Goal: Transaction & Acquisition: Purchase product/service

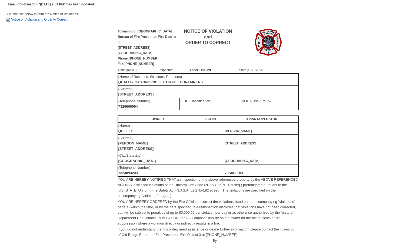
click at [26, 19] on link "Notice of Violation and Order to Correct" at bounding box center [36, 20] width 62 height 4
click at [37, 20] on link "Notice of Violation and Order to Correct" at bounding box center [36, 20] width 62 height 4
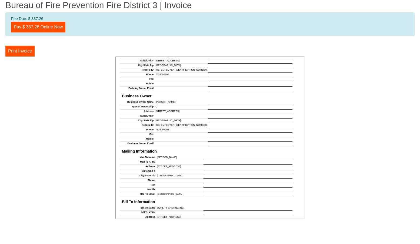
scroll to position [333, 0]
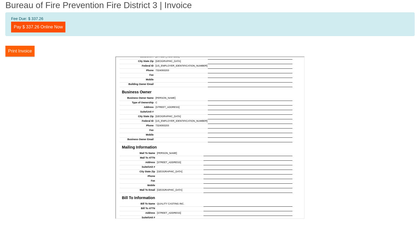
click at [27, 53] on button "Print Invoice" at bounding box center [19, 51] width 29 height 11
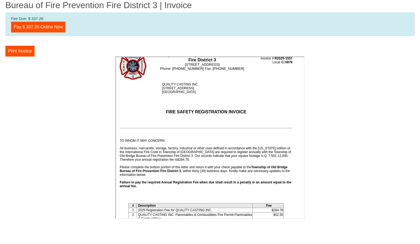
scroll to position [0, 0]
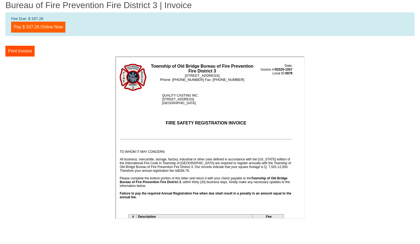
click at [54, 26] on link "Pay $ 337.26 Online Now" at bounding box center [38, 27] width 54 height 11
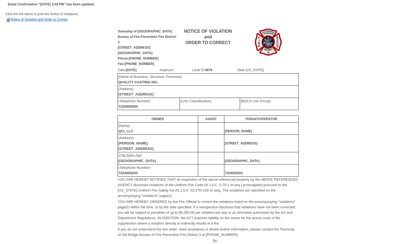
click at [34, 20] on link "Notice of Violation and Order to Correct" at bounding box center [36, 20] width 62 height 4
click at [53, 19] on link "Notice of Violation and Order to Correct" at bounding box center [36, 20] width 62 height 4
click at [37, 20] on link "Notice of Violation and Order to Correct" at bounding box center [36, 20] width 62 height 4
click at [192, 69] on td "Inspector:" at bounding box center [176, 70] width 32 height 6
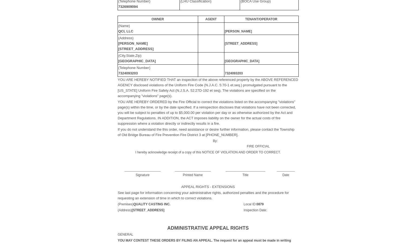
scroll to position [3, 0]
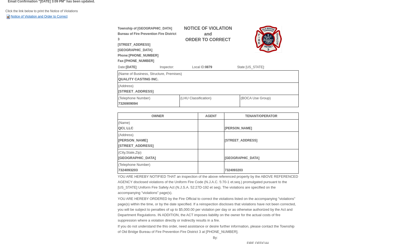
click at [56, 16] on link "Notice of Violation and Order to Correct" at bounding box center [36, 17] width 62 height 4
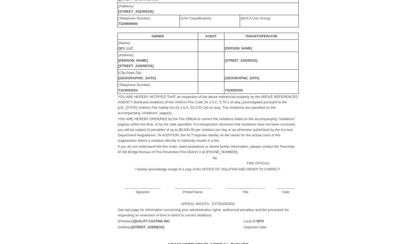
scroll to position [0, 0]
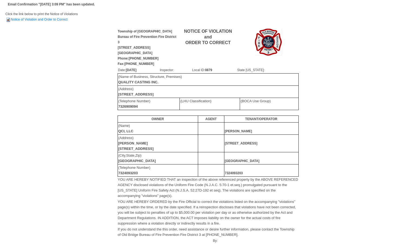
click at [274, 119] on b "TENANT/OPERATOR" at bounding box center [261, 119] width 32 height 4
click at [45, 18] on link "Notice of Violation and Order to Correct" at bounding box center [36, 20] width 62 height 4
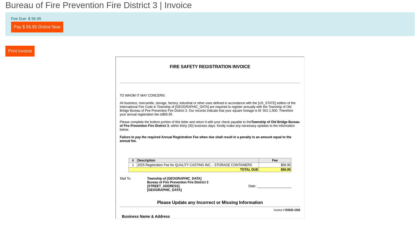
scroll to position [82, 0]
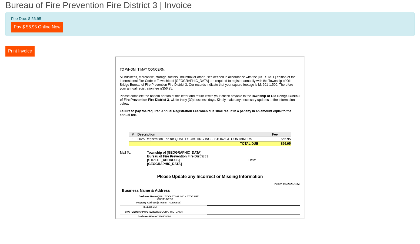
click at [260, 158] on td "Date: ___________________" at bounding box center [274, 158] width 52 height 16
click at [267, 158] on td "Date: ___________________" at bounding box center [274, 158] width 52 height 16
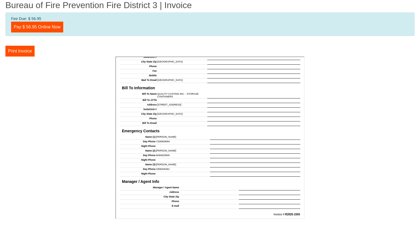
scroll to position [456, 0]
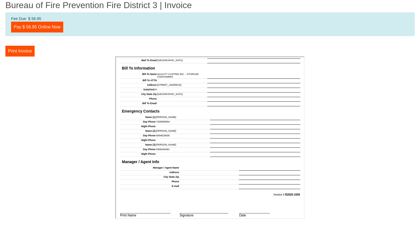
click at [159, 209] on td "____________________________ Print Name" at bounding box center [148, 213] width 59 height 8
drag, startPoint x: 159, startPoint y: 208, endPoint x: 163, endPoint y: 207, distance: 4.8
click at [164, 209] on td "____________________________ Print Name" at bounding box center [148, 213] width 59 height 8
drag, startPoint x: 147, startPoint y: 201, endPoint x: 148, endPoint y: 206, distance: 4.7
click at [148, 206] on tbody "Manager / Agent Name Address City State Zip Phone E-mail Invoice #: R2025-1555 …" at bounding box center [209, 190] width 181 height 51
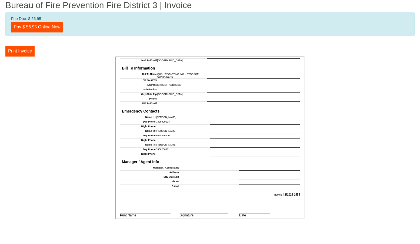
click at [141, 204] on td at bounding box center [209, 206] width 181 height 4
click at [140, 204] on td at bounding box center [209, 206] width 181 height 4
click at [138, 209] on td "____________________________ Print Name" at bounding box center [148, 213] width 59 height 8
click at [137, 209] on td "____________________________ Print Name" at bounding box center [148, 213] width 59 height 8
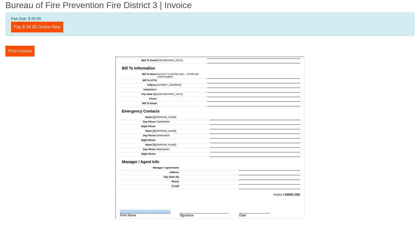
click at [137, 209] on td "____________________________ Print Name" at bounding box center [148, 213] width 59 height 8
click at [186, 209] on td "___________________________ Signature" at bounding box center [208, 213] width 59 height 8
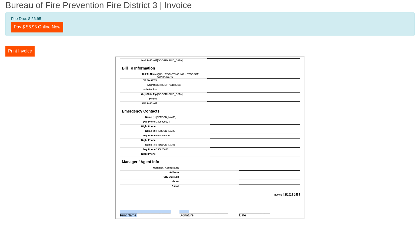
click at [184, 207] on tbody "Manager / Agent Name Address City State Zip Phone E-mail Invoice #: R2025-1555 …" at bounding box center [209, 190] width 181 height 51
click at [241, 209] on td "_________________ Date" at bounding box center [268, 213] width 61 height 8
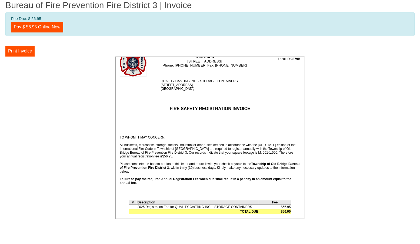
scroll to position [0, 0]
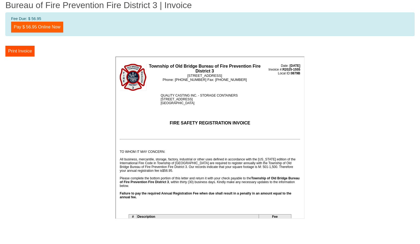
click at [47, 28] on link "Pay $ 56.95 Online Now" at bounding box center [37, 27] width 52 height 11
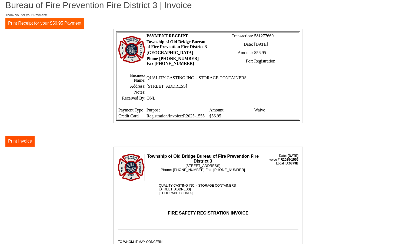
click at [58, 22] on button "Print Receipt for your $56.95 Payment" at bounding box center [44, 23] width 79 height 11
click at [25, 23] on button "Print Receipt for your $56.95 Payment" at bounding box center [44, 23] width 79 height 11
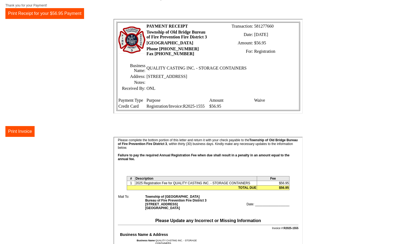
scroll to position [76, 0]
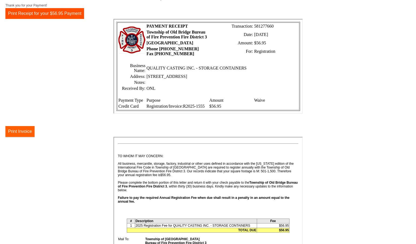
click at [26, 133] on button "Print Invoice" at bounding box center [19, 131] width 29 height 11
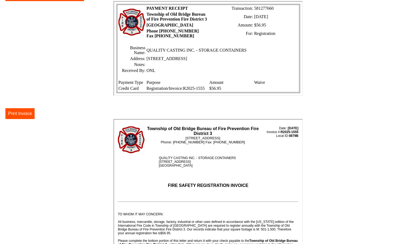
scroll to position [0, 0]
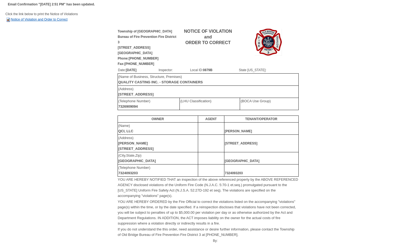
click at [38, 19] on link "Notice of Violation and Order to Correct" at bounding box center [36, 20] width 62 height 4
click at [45, 19] on link "Notice of Violation and Order to Correct" at bounding box center [36, 20] width 62 height 4
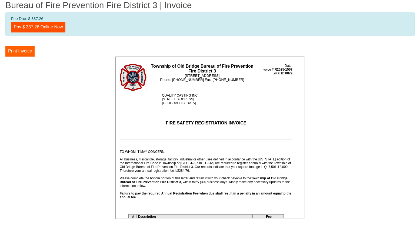
click at [25, 54] on button "Print Invoice" at bounding box center [19, 51] width 29 height 11
click at [58, 28] on link "Pay $ 337.26 Online Now" at bounding box center [38, 27] width 54 height 11
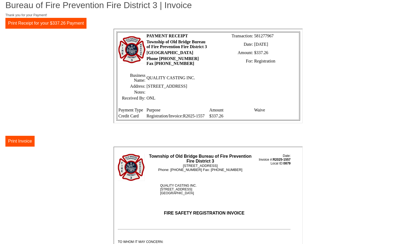
click at [238, 94] on td at bounding box center [221, 91] width 152 height 5
click at [45, 23] on button "Print Receipt for your $337.26 Payment" at bounding box center [45, 23] width 81 height 11
click at [26, 141] on button "Print Invoice" at bounding box center [19, 141] width 29 height 11
click at [33, 21] on button "Print Receipt for your $337.26 Payment" at bounding box center [45, 23] width 81 height 11
click at [26, 136] on button "Print Invoice" at bounding box center [19, 141] width 29 height 11
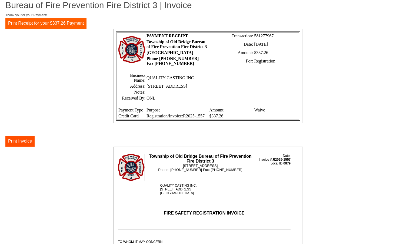
click at [40, 24] on button "Print Receipt for your $337.26 Payment" at bounding box center [45, 23] width 81 height 11
click at [172, 60] on b "Phone [PHONE_NUMBER] Fax [PHONE_NUMBER]" at bounding box center [172, 60] width 52 height 9
click at [24, 22] on button "Print Receipt for your $337.26 Payment" at bounding box center [45, 23] width 81 height 11
